Goal: Information Seeking & Learning: Learn about a topic

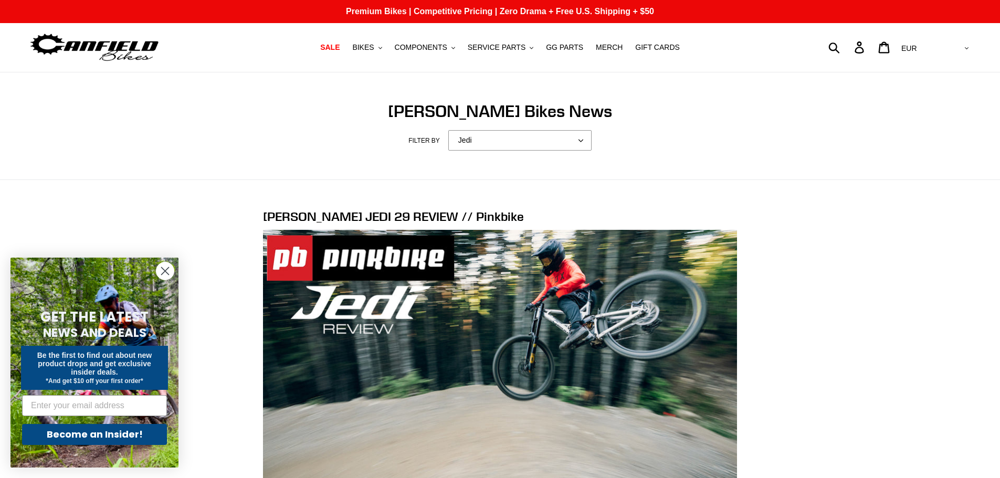
click at [164, 270] on icon "Close dialog" at bounding box center [165, 271] width 7 height 7
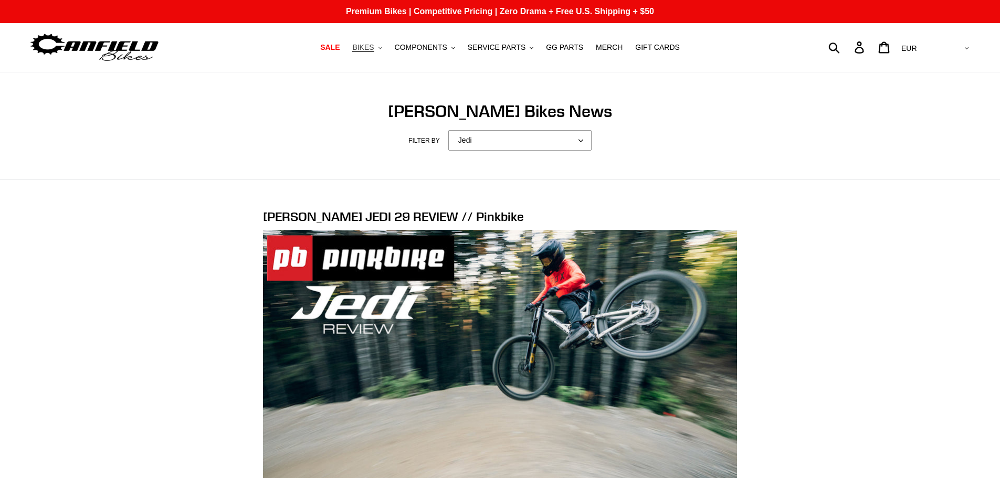
click at [382, 46] on icon ".cls-1{fill:#231f20}" at bounding box center [380, 48] width 4 height 4
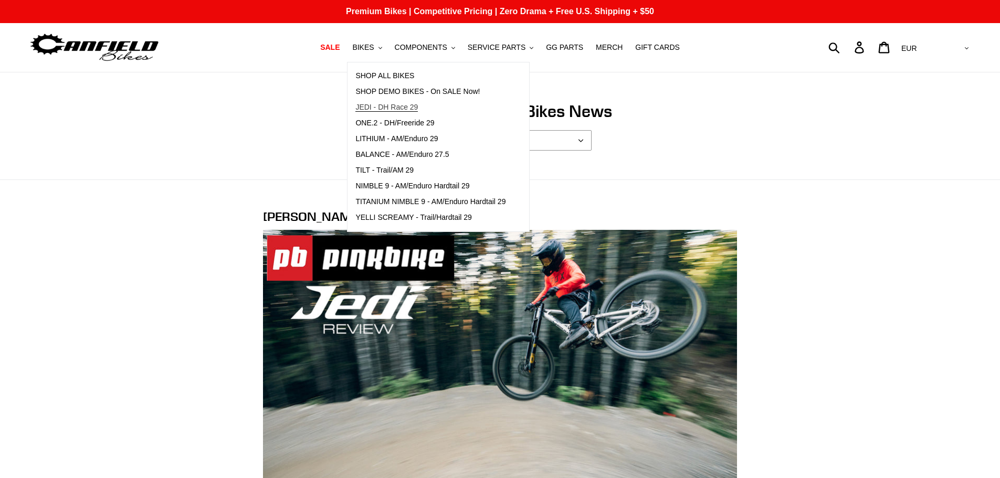
click at [390, 105] on span "JEDI - DH Race 29" at bounding box center [386, 107] width 62 height 9
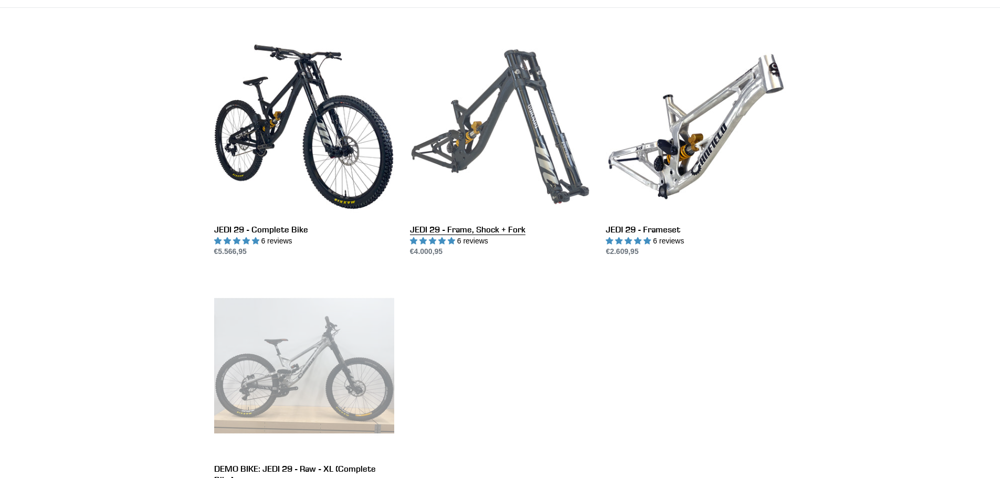
scroll to position [262, 0]
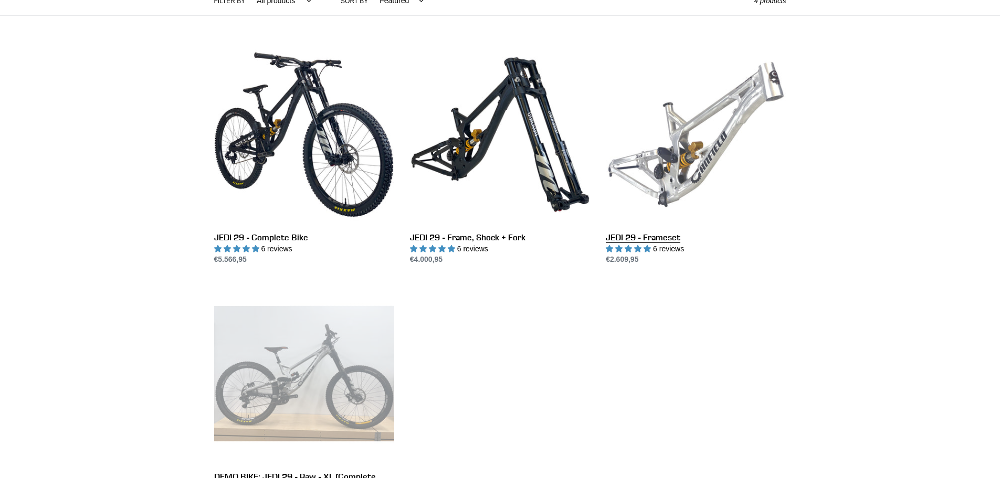
click at [715, 129] on link "JEDI 29 - Frameset" at bounding box center [696, 155] width 180 height 221
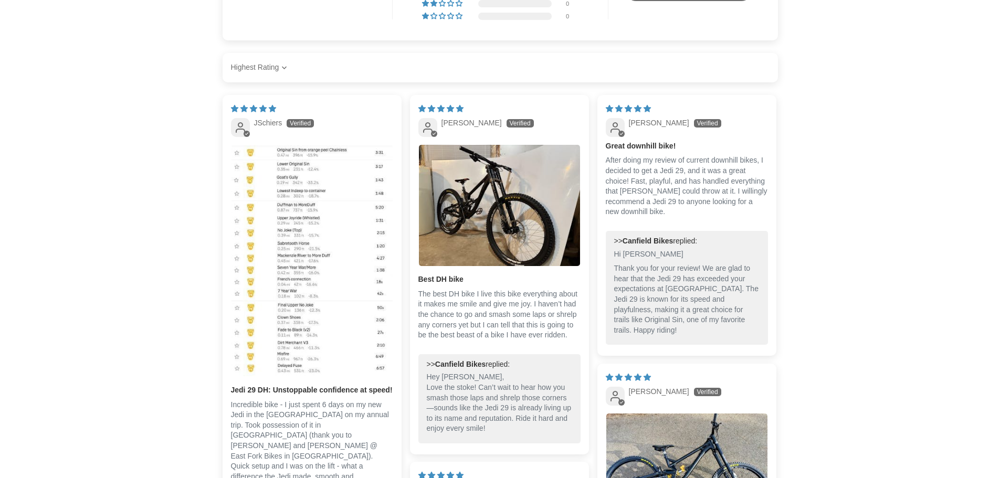
scroll to position [1679, 0]
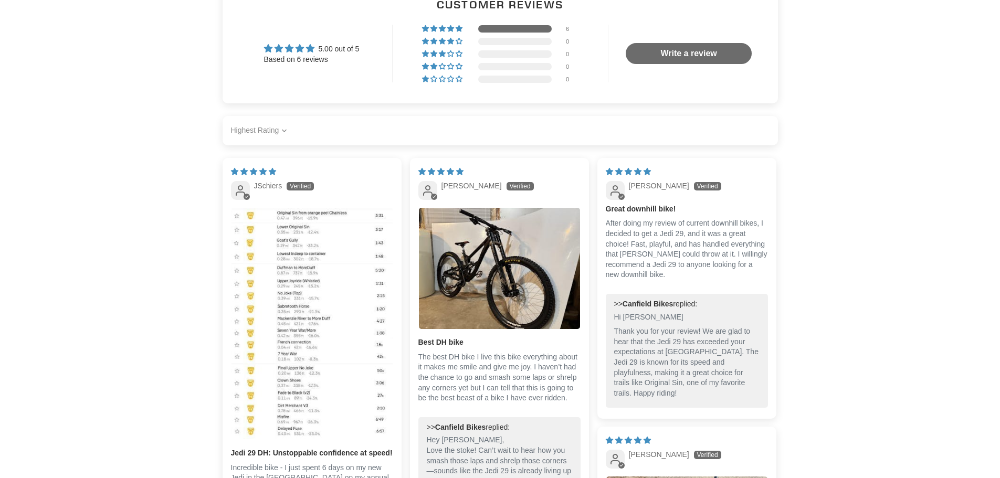
click at [284, 124] on select "Most Recent Highest Rating Lowest Rating Only Pictures Pictures First Videos Fi…" at bounding box center [260, 130] width 59 height 21
select select "most-recent"
click at [231, 120] on select "Most Recent Highest Rating Lowest Rating Only Pictures Pictures First Videos Fi…" at bounding box center [260, 130] width 59 height 21
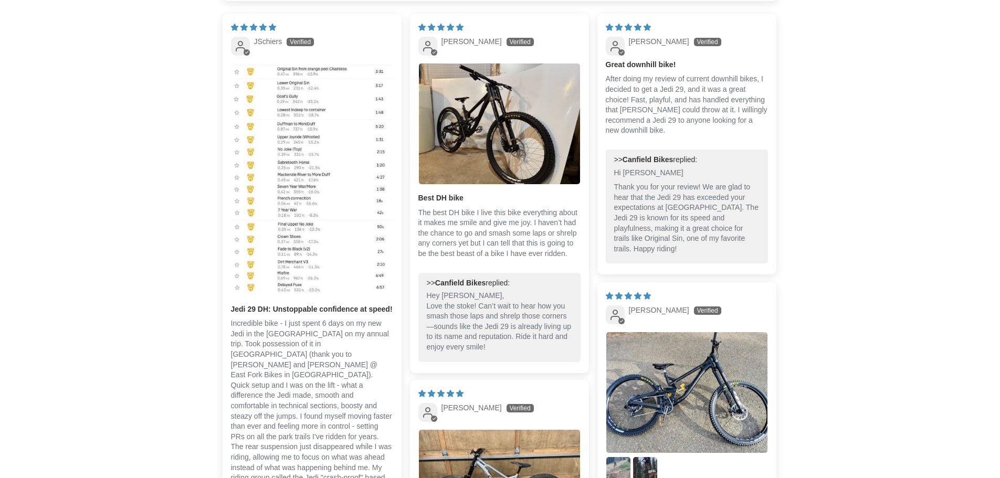
scroll to position [1836, 0]
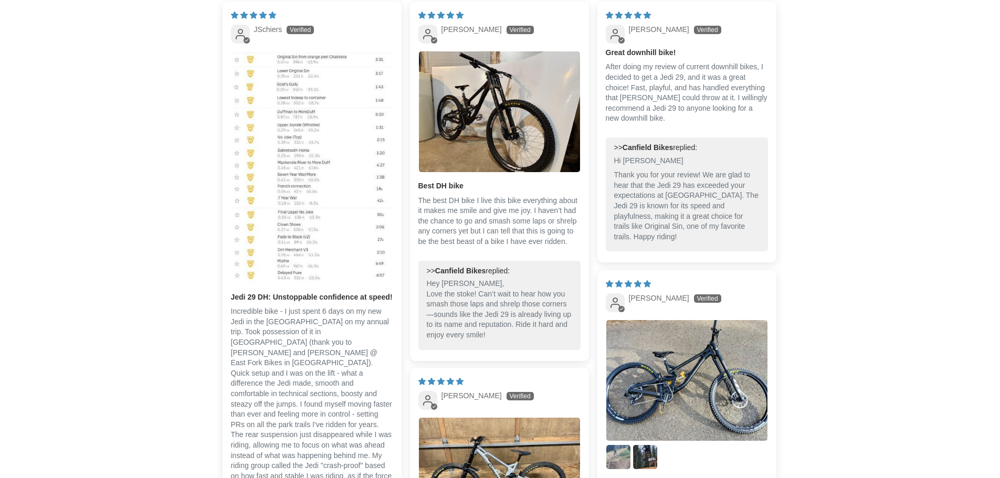
click at [305, 154] on img "Link to user picture 1" at bounding box center [311, 167] width 161 height 232
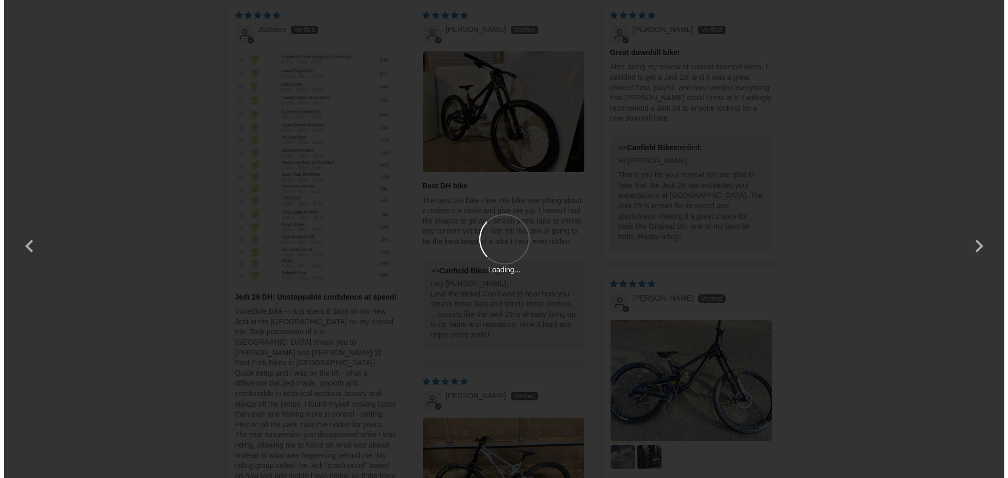
scroll to position [0, 0]
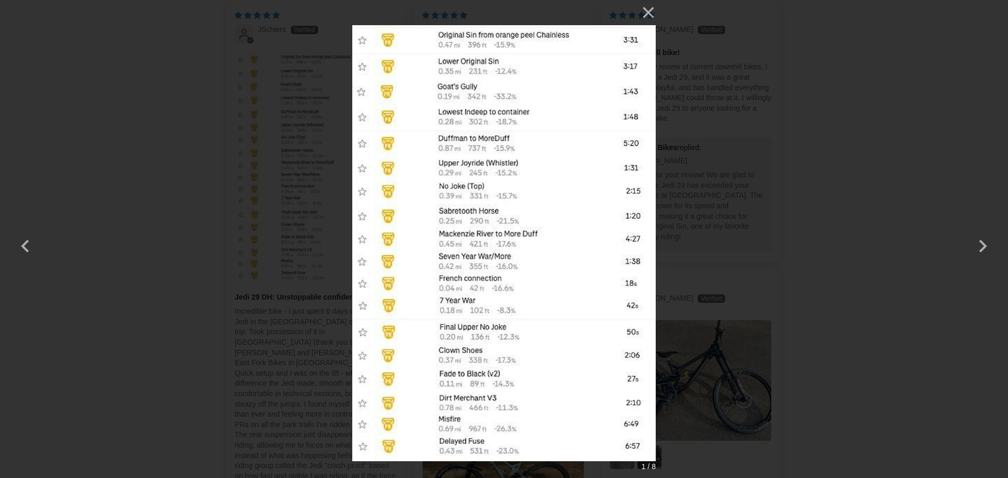
click at [134, 185] on div "× 1 / 8 Loading..." at bounding box center [504, 239] width 1008 height 478
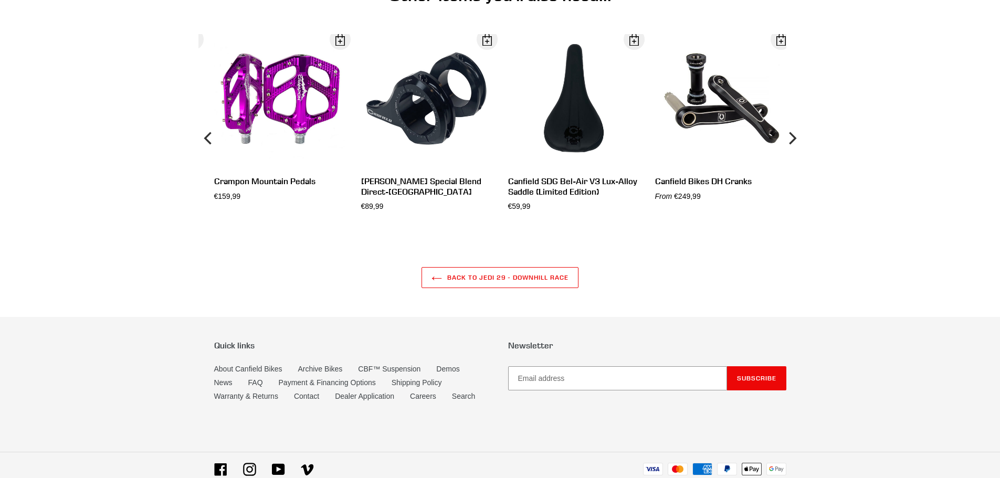
scroll to position [2922, 0]
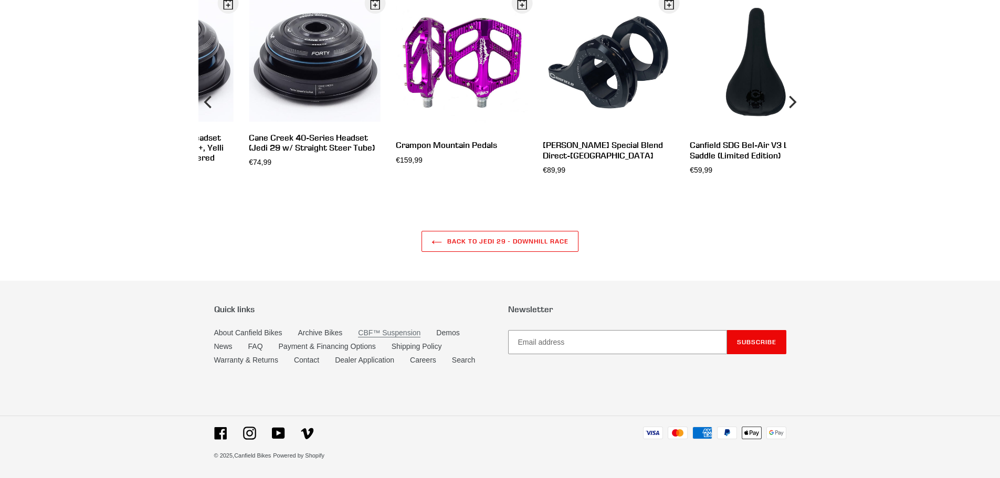
click at [377, 331] on link "CBF™ Suspension" at bounding box center [389, 333] width 62 height 9
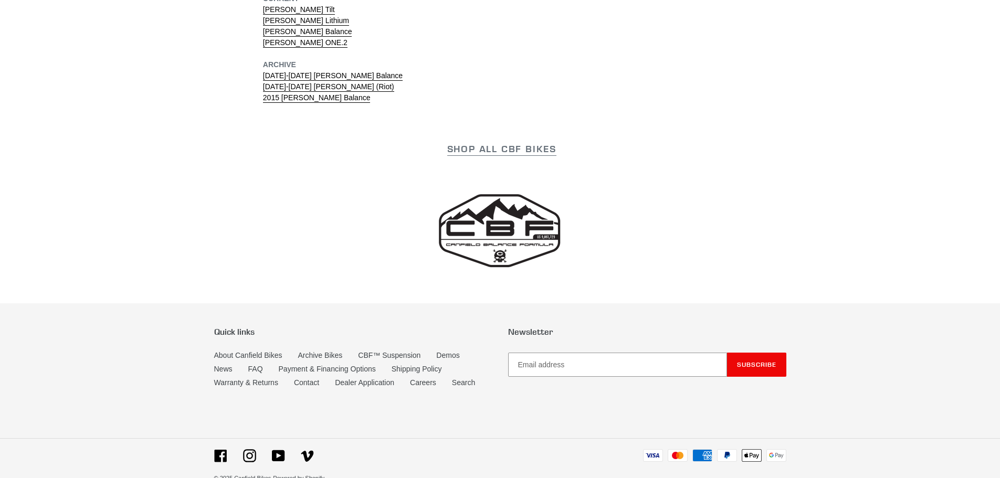
scroll to position [3363, 0]
